Goal: Information Seeking & Learning: Learn about a topic

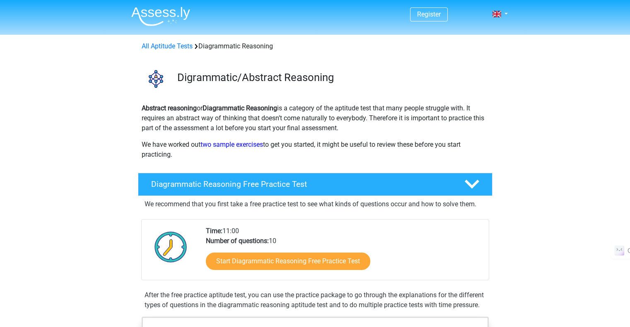
scroll to position [104, 0]
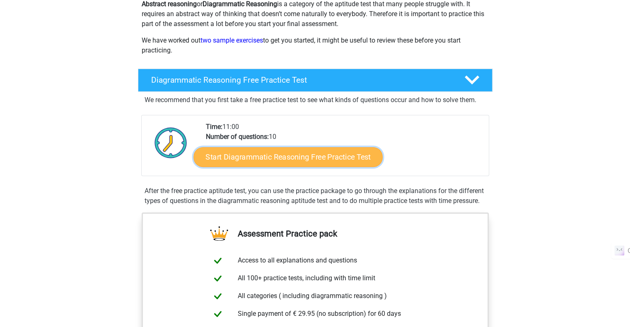
drag, startPoint x: 0, startPoint y: 0, endPoint x: 208, endPoint y: 152, distance: 257.7
click at [208, 152] on link "Start Diagrammatic Reasoning Free Practice Test" at bounding box center [287, 157] width 189 height 20
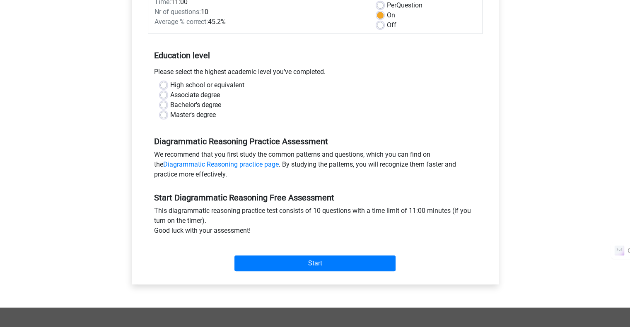
scroll to position [127, 0]
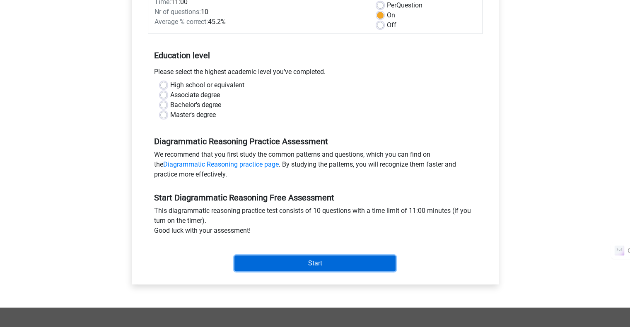
click at [278, 266] on input "Start" at bounding box center [314, 264] width 161 height 16
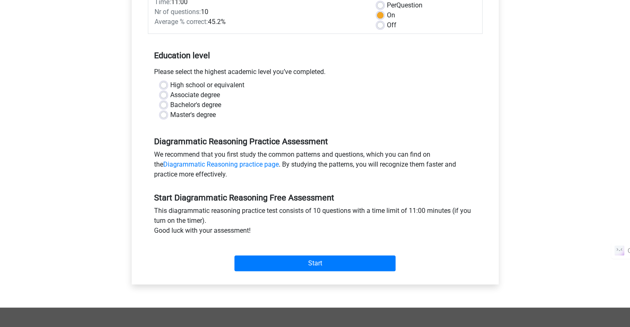
click at [270, 97] on div "Associate degree" at bounding box center [315, 95] width 310 height 10
click at [170, 102] on label "Bachelor's degree" at bounding box center [195, 105] width 51 height 10
click at [165, 102] on input "Bachelor's degree" at bounding box center [163, 104] width 7 height 8
radio input "true"
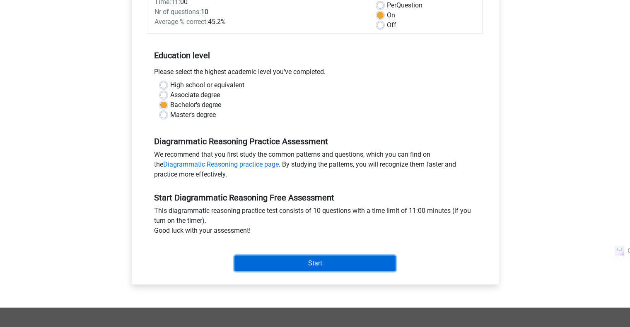
click at [275, 263] on input "Start" at bounding box center [314, 264] width 161 height 16
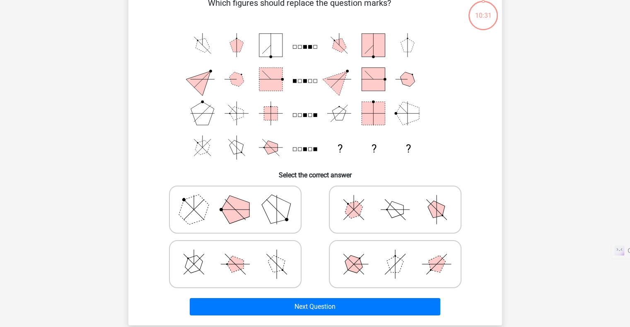
scroll to position [51, 0]
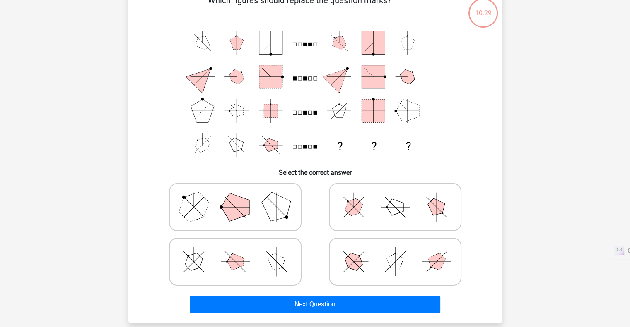
click at [194, 267] on polygon at bounding box center [194, 262] width 24 height 24
click at [235, 252] on input "radio" at bounding box center [237, 248] width 5 height 5
radio input "true"
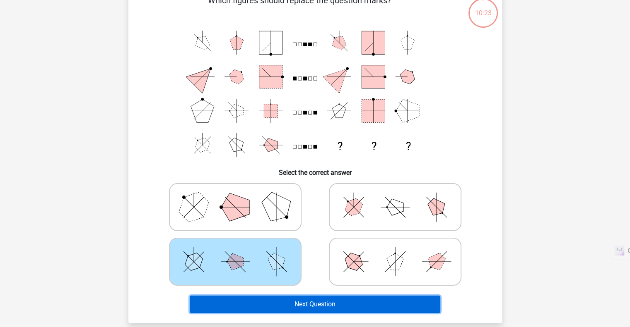
click at [338, 301] on button "Next Question" at bounding box center [315, 304] width 250 height 17
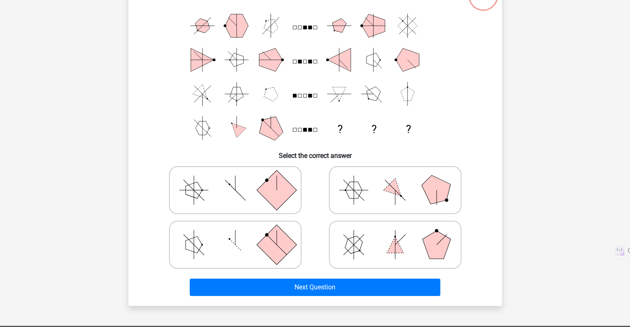
scroll to position [67, 0]
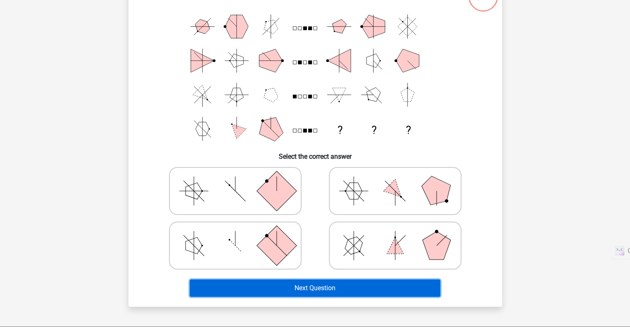
click at [343, 283] on button "Next Question" at bounding box center [315, 288] width 250 height 17
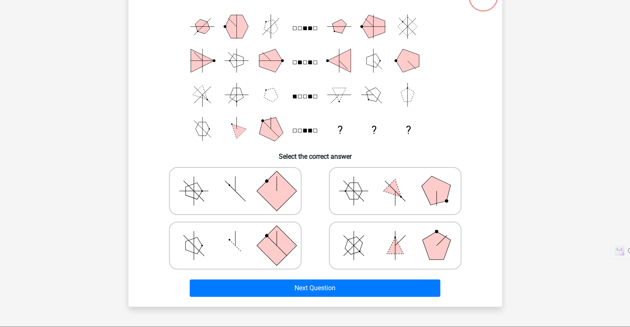
click at [254, 232] on icon at bounding box center [235, 245] width 124 height 41
click at [241, 232] on input "radio" at bounding box center [237, 232] width 5 height 5
radio input "true"
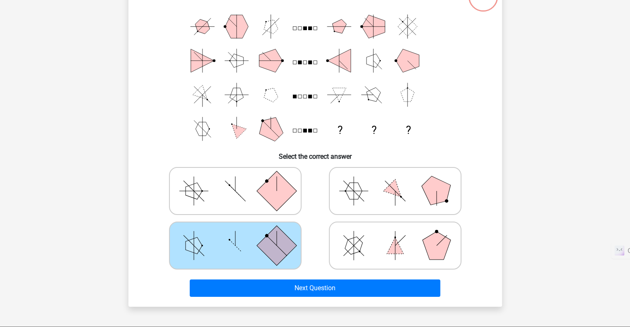
click at [235, 188] on icon at bounding box center [235, 191] width 124 height 41
click at [235, 181] on input "radio" at bounding box center [237, 178] width 5 height 5
radio input "true"
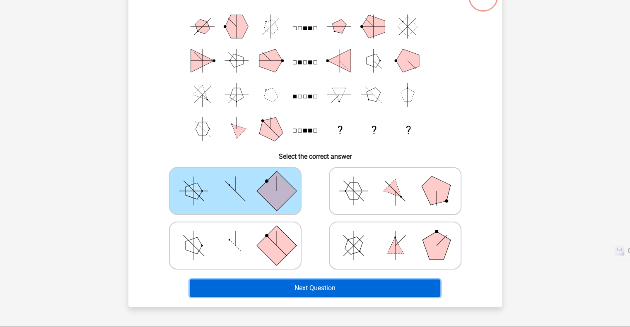
click at [265, 286] on button "Next Question" at bounding box center [315, 288] width 250 height 17
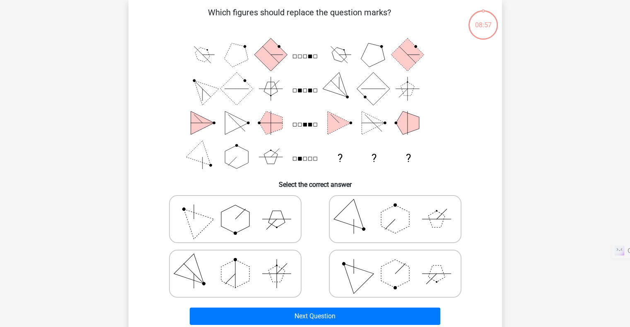
scroll to position [38, 0]
click at [272, 209] on icon at bounding box center [235, 219] width 124 height 41
click at [241, 209] on input "radio" at bounding box center [237, 206] width 5 height 5
radio input "true"
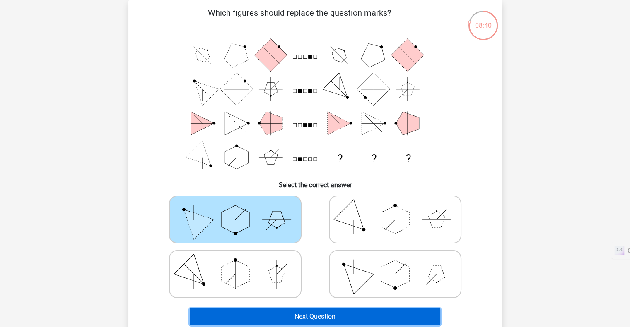
click at [318, 310] on button "Next Question" at bounding box center [315, 316] width 250 height 17
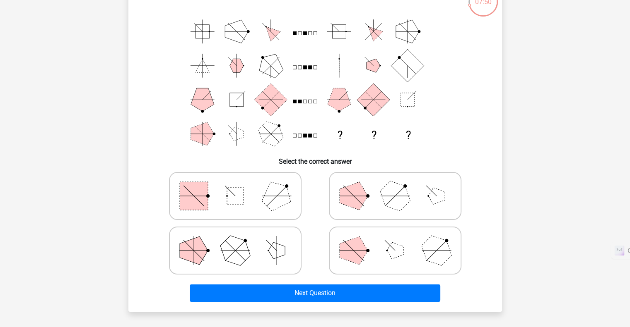
scroll to position [61, 0]
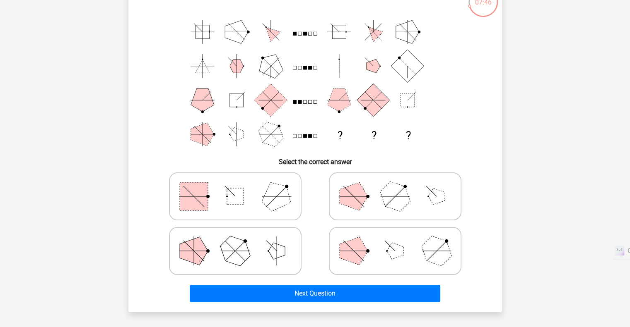
click at [244, 194] on icon at bounding box center [235, 196] width 124 height 41
click at [241, 186] on input "radio" at bounding box center [237, 183] width 5 height 5
radio input "true"
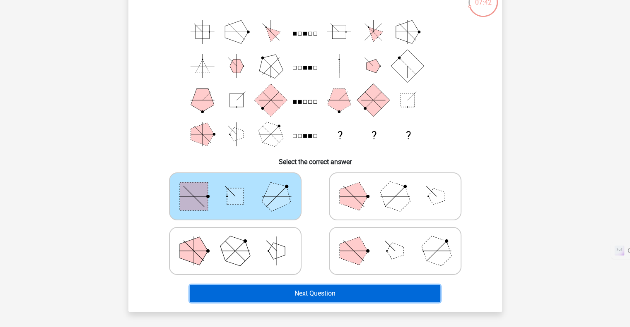
click at [321, 293] on button "Next Question" at bounding box center [315, 293] width 250 height 17
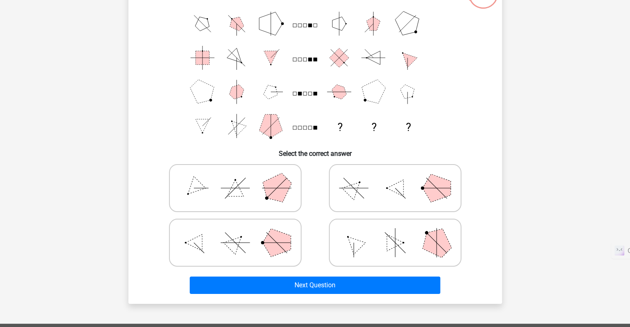
scroll to position [68, 0]
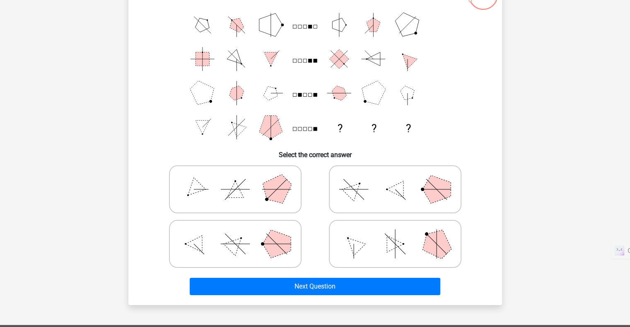
click at [274, 231] on polygon at bounding box center [276, 244] width 28 height 28
click at [241, 231] on input "radio" at bounding box center [237, 231] width 5 height 5
radio input "true"
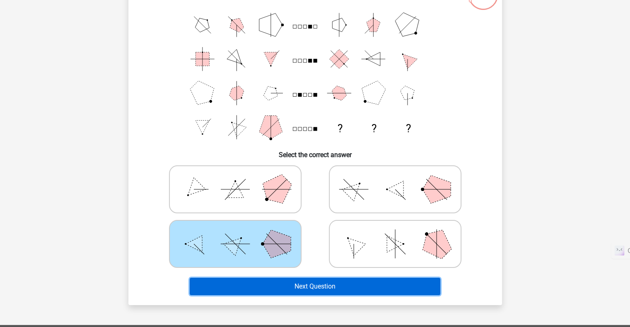
click at [323, 284] on button "Next Question" at bounding box center [315, 286] width 250 height 17
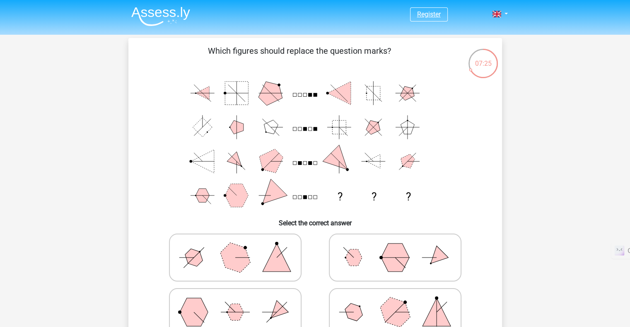
scroll to position [0, 0]
